Goal: Check status

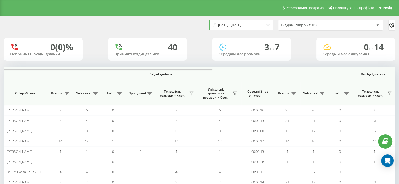
click at [265, 24] on input "[DATE] - [DATE]" at bounding box center [240, 25] width 63 height 10
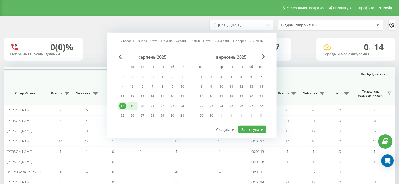
click at [134, 104] on div "19" at bounding box center [132, 106] width 7 height 7
click at [250, 129] on button "Застосувати" at bounding box center [252, 130] width 28 height 8
type input "[DATE] - [DATE]"
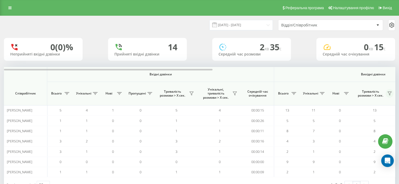
click at [389, 92] on icon at bounding box center [389, 94] width 4 height 4
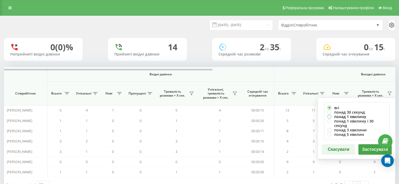
click at [340, 115] on label "понад 1 хвилину" at bounding box center [356, 117] width 59 height 4
radio input "true"
click at [373, 146] on button "Застосувати" at bounding box center [374, 149] width 33 height 10
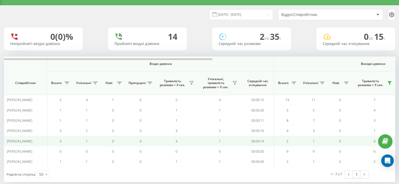
scroll to position [18, 0]
